Goal: Task Accomplishment & Management: Use online tool/utility

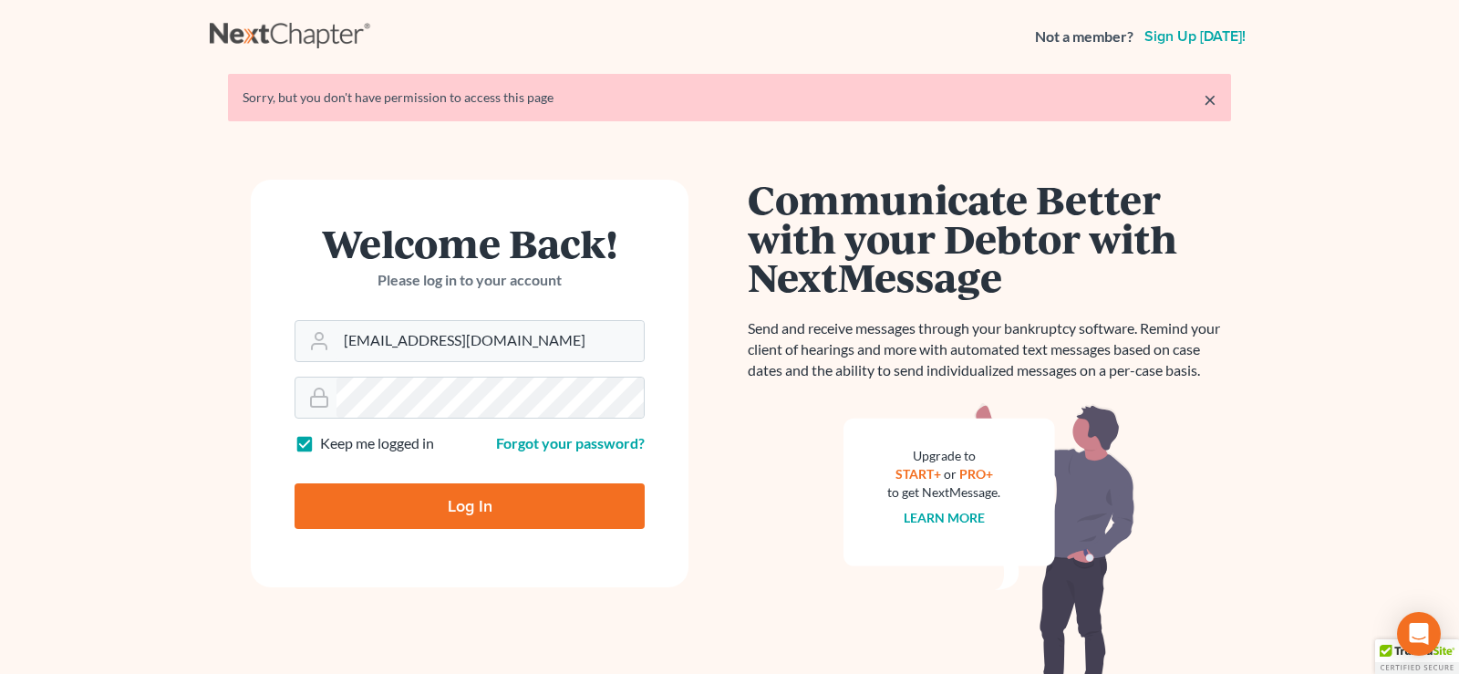
click at [478, 512] on input "Log In" at bounding box center [470, 506] width 350 height 46
type input "Thinking..."
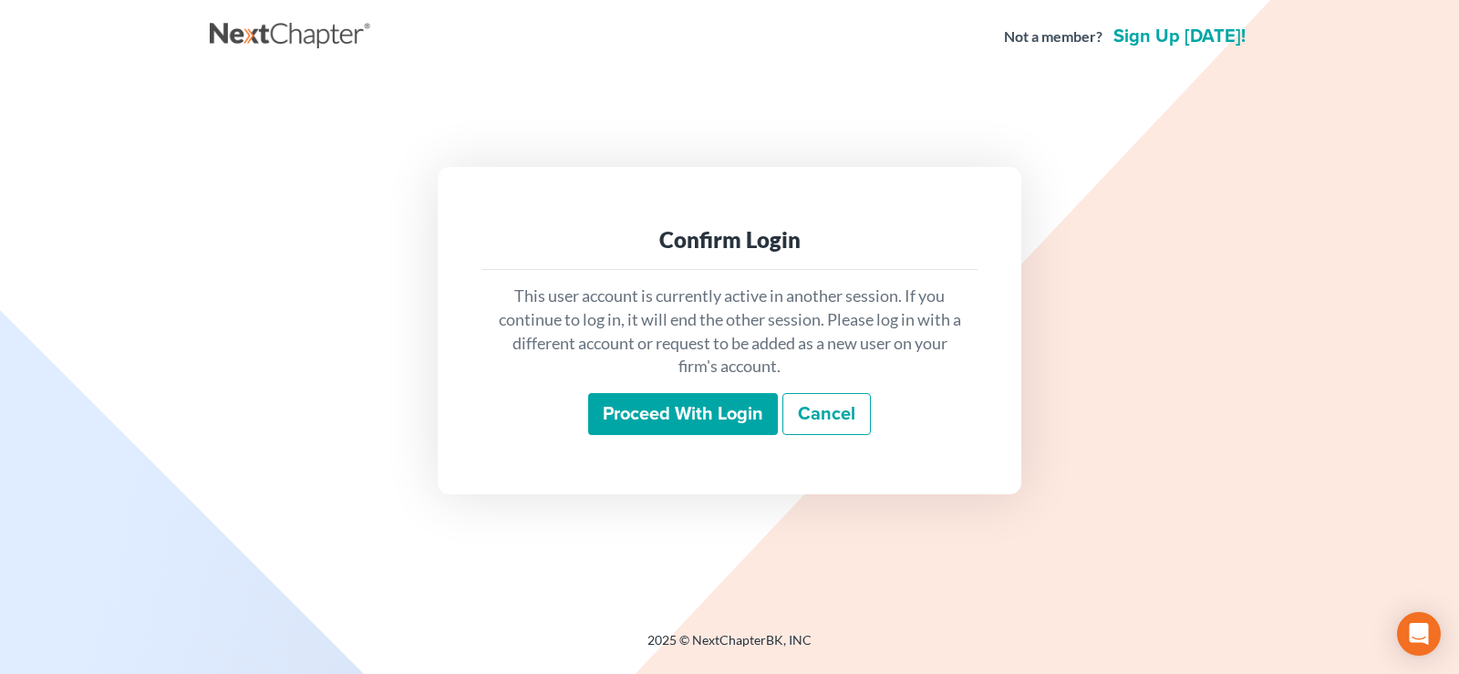
click at [674, 415] on input "Proceed with login" at bounding box center [683, 414] width 190 height 42
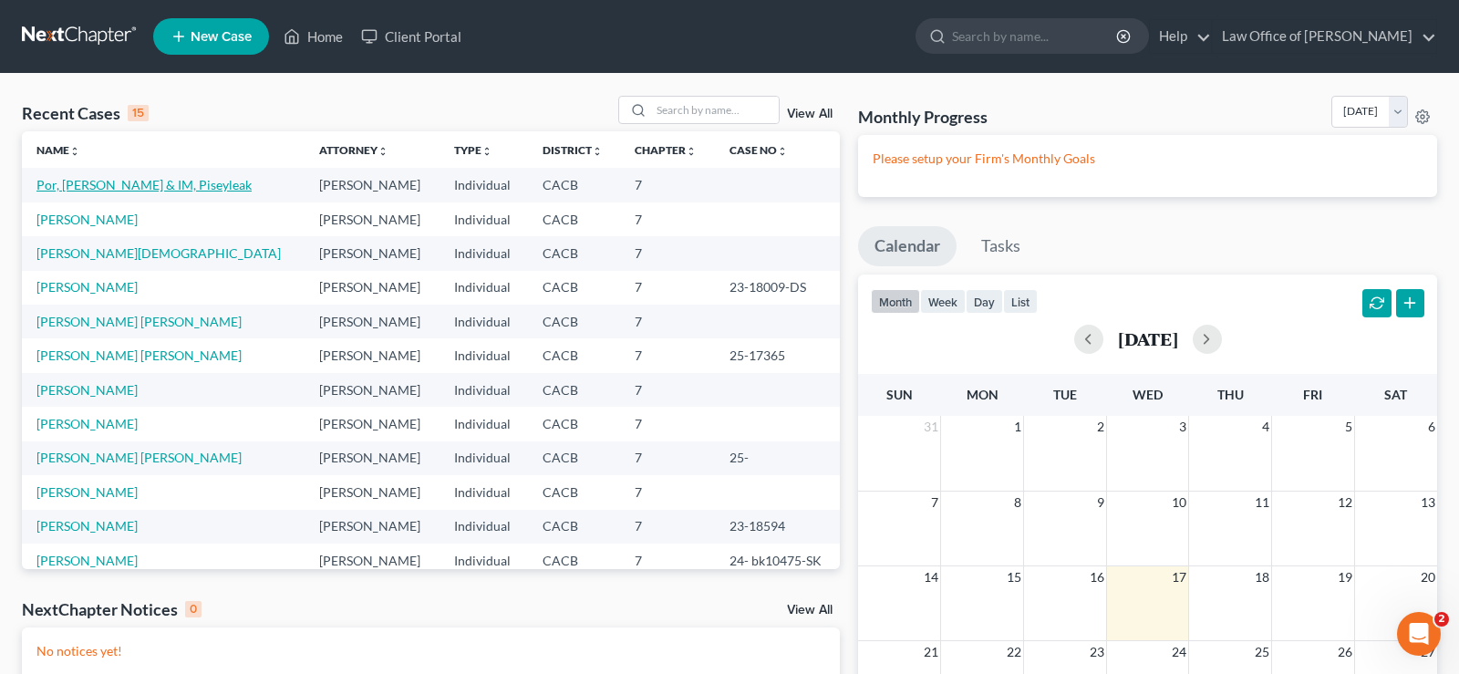
click at [159, 181] on link "Por, Steven & IM, Piseyleak" at bounding box center [143, 185] width 215 height 16
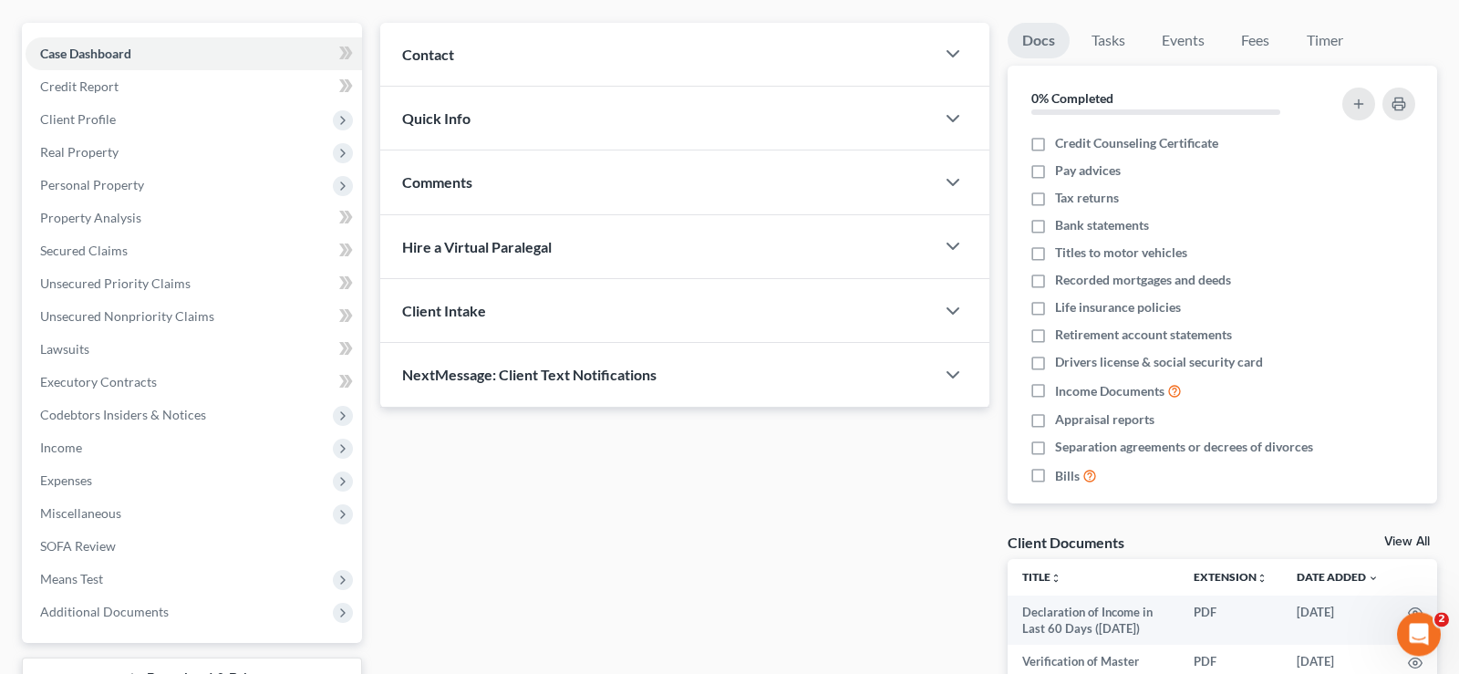
scroll to position [93, 0]
